Goal: Connect with others: Connect with others

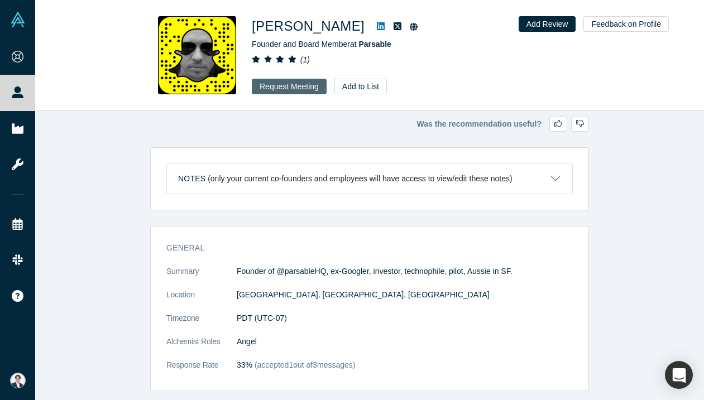
click at [313, 88] on button "Request Meeting" at bounding box center [289, 87] width 75 height 16
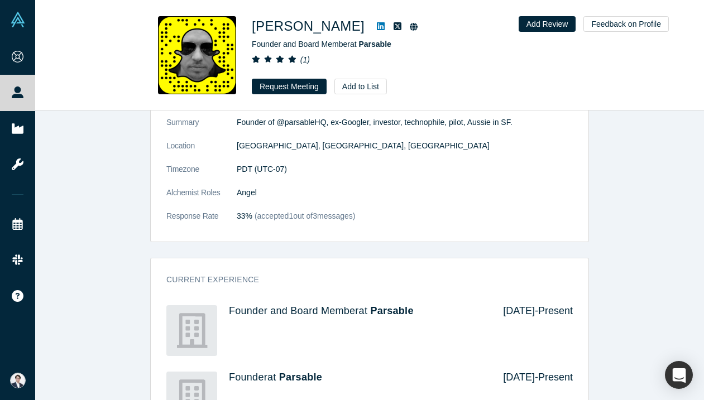
scroll to position [150, 0]
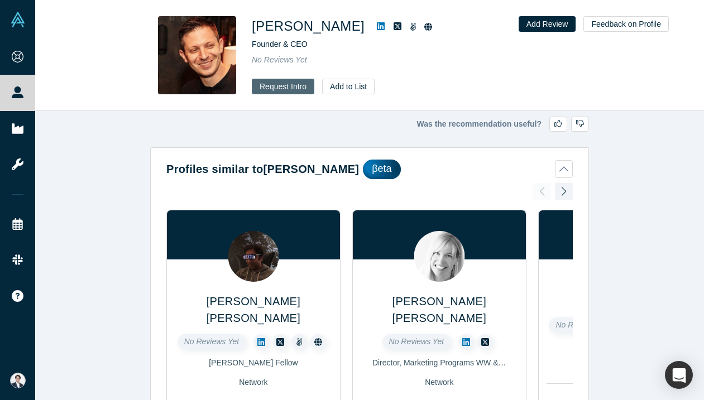
click at [281, 83] on button "Request Intro" at bounding box center [283, 87] width 63 height 16
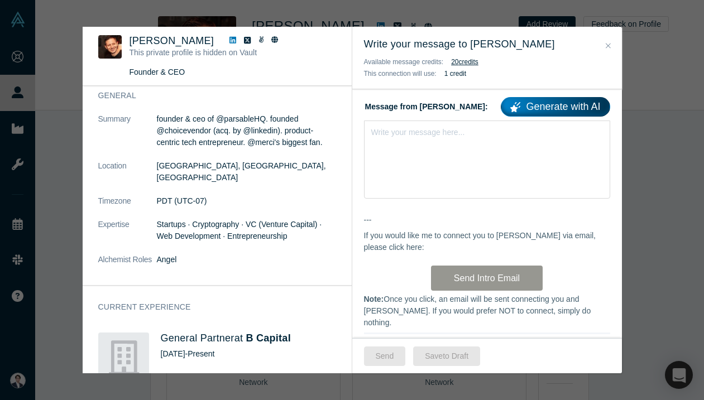
scroll to position [492, 0]
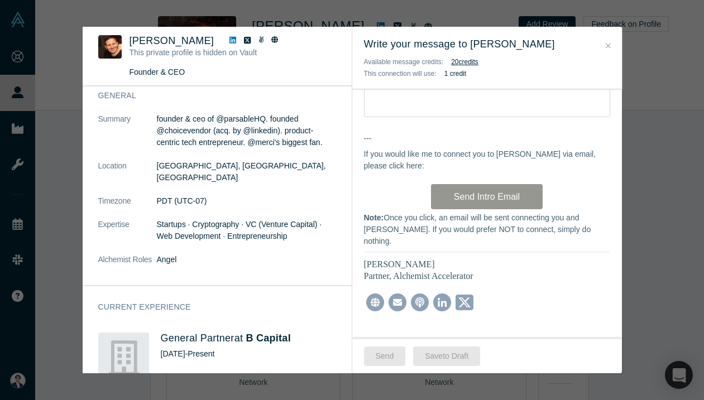
click at [650, 176] on div "[PERSON_NAME] This private profile is hidden on Vault Founder & CEO No Reviews …" at bounding box center [352, 200] width 704 height 400
